Goal: Task Accomplishment & Management: Manage account settings

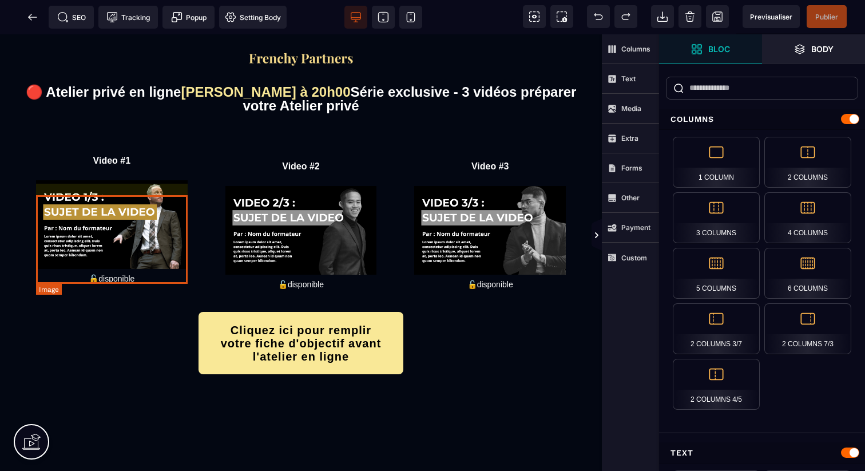
click at [182, 266] on img at bounding box center [112, 224] width 152 height 89
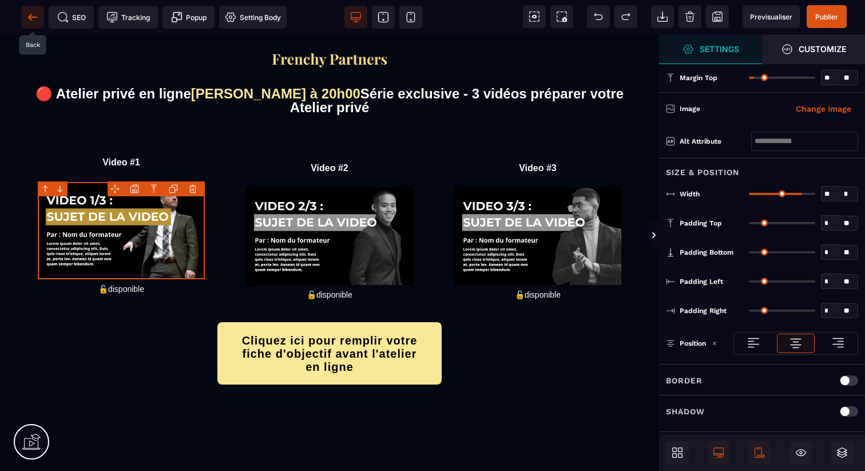
click at [32, 19] on icon at bounding box center [32, 16] width 11 height 11
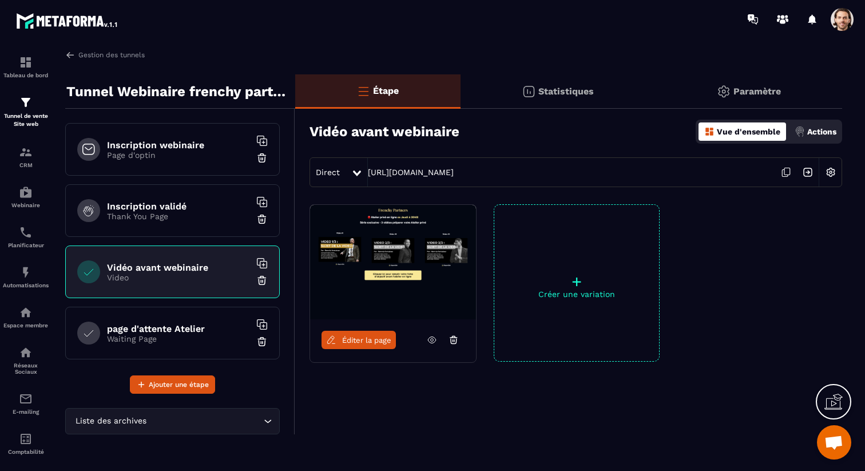
click at [845, 25] on span at bounding box center [842, 19] width 23 height 23
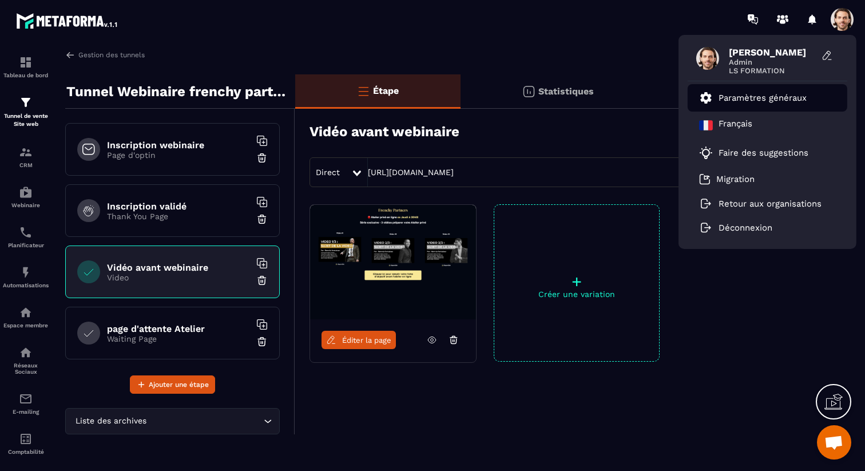
click at [790, 96] on p "Paramètres généraux" at bounding box center [763, 98] width 88 height 10
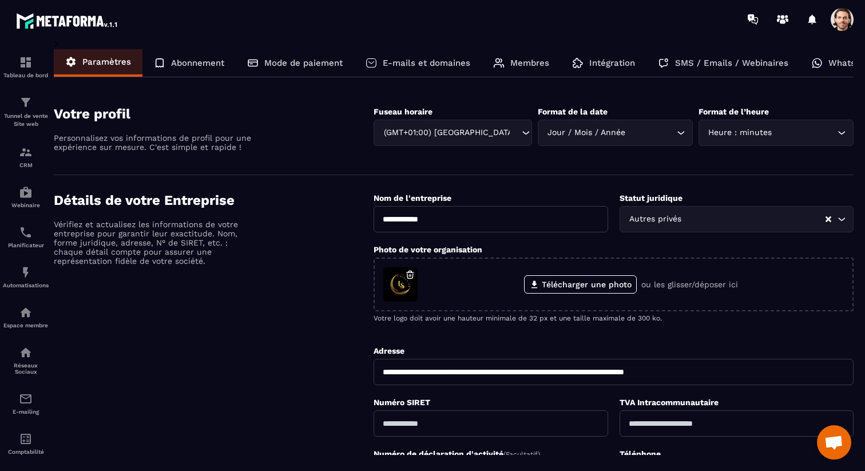
click at [752, 61] on p "SMS / Emails / Webinaires" at bounding box center [731, 63] width 113 height 10
